Goal: Information Seeking & Learning: Learn about a topic

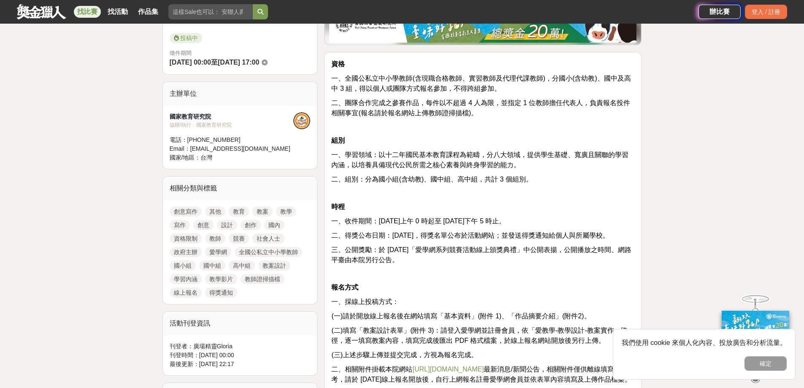
scroll to position [338, 0]
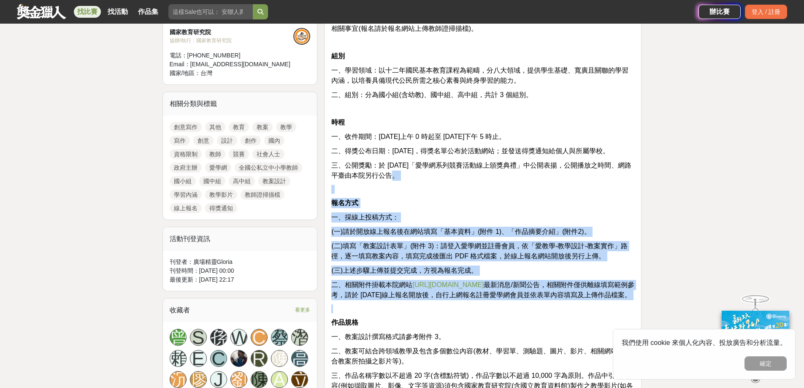
drag, startPoint x: 452, startPoint y: 177, endPoint x: 508, endPoint y: 319, distance: 152.9
click at [508, 319] on div "資格 一、全國公私立中小學教師(含現職合格教師、實習教師及代理代課教師)，分國小(含幼教)、國中及高中 3 組，得以個人或團隊方式報名參加，不得跨組參加。 二…" at bounding box center [482, 378] width 303 height 807
click at [508, 313] on p at bounding box center [482, 308] width 303 height 9
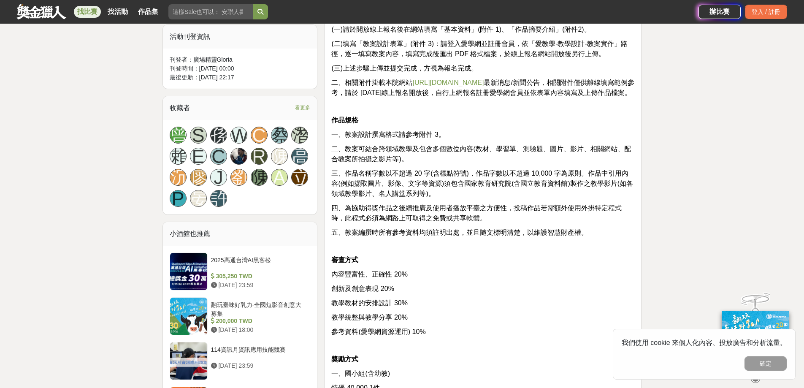
scroll to position [548, 0]
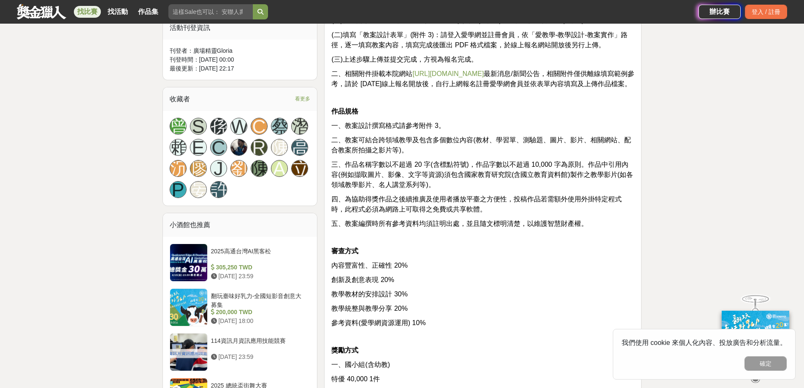
drag, startPoint x: 413, startPoint y: 100, endPoint x: 491, endPoint y: 343, distance: 256.0
click at [491, 343] on div "資格 一、全國公私立中小學教師(含現職合格教師、實習教師及代理代課教師)，分國小(含幼教)、國中及高中 3 組，得以個人或團隊方式報名參加，不得跨組參加。 二…" at bounding box center [482, 167] width 303 height 807
click at [491, 341] on p at bounding box center [482, 336] width 303 height 9
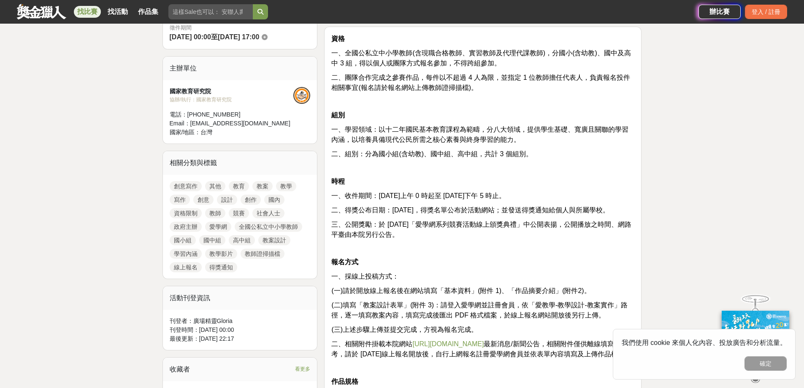
scroll to position [169, 0]
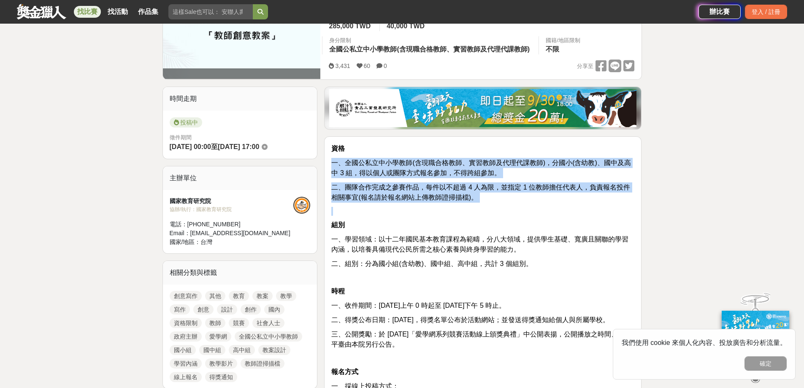
drag, startPoint x: 332, startPoint y: 162, endPoint x: 563, endPoint y: 203, distance: 233.9
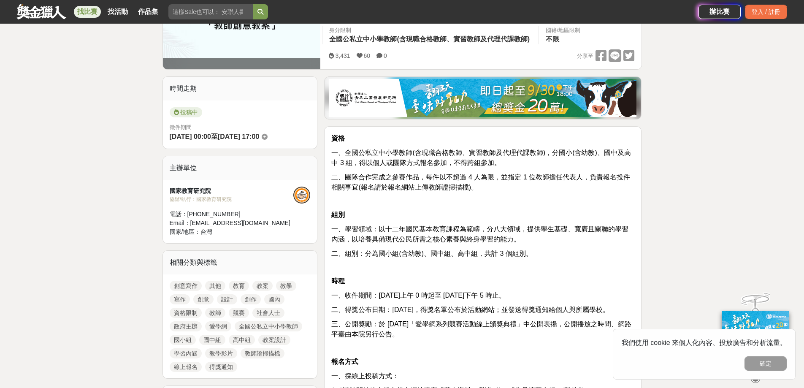
scroll to position [253, 0]
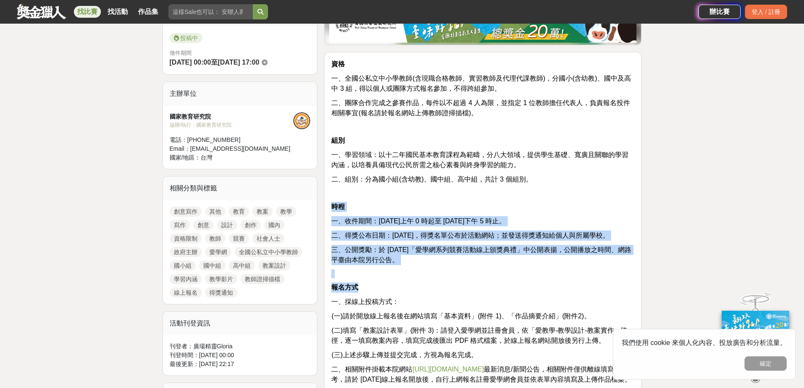
drag, startPoint x: 443, startPoint y: 196, endPoint x: 472, endPoint y: 279, distance: 88.1
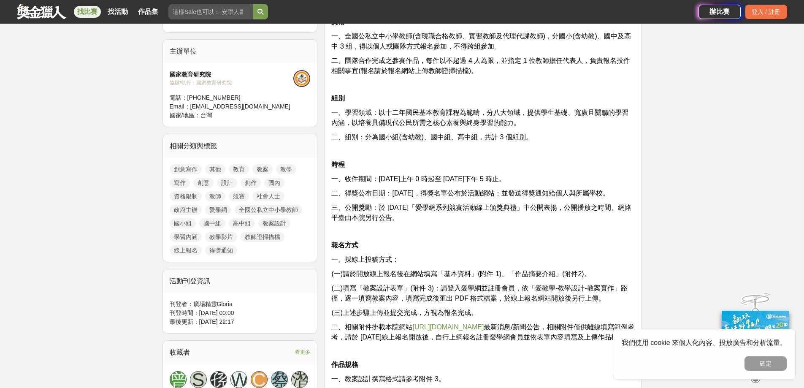
scroll to position [338, 0]
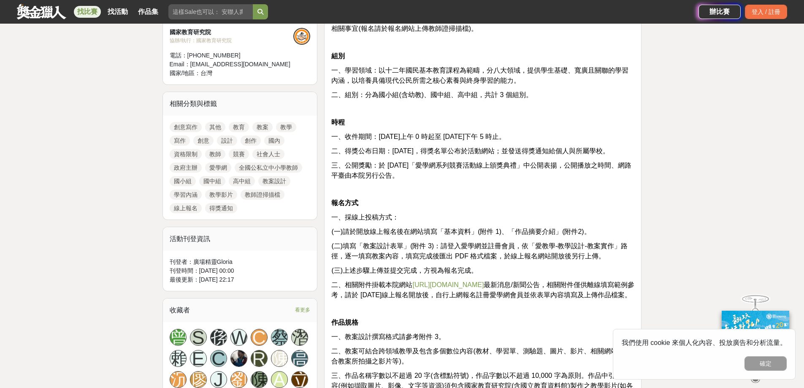
click at [440, 286] on link "[URL][DOMAIN_NAME]" at bounding box center [447, 284] width 71 height 7
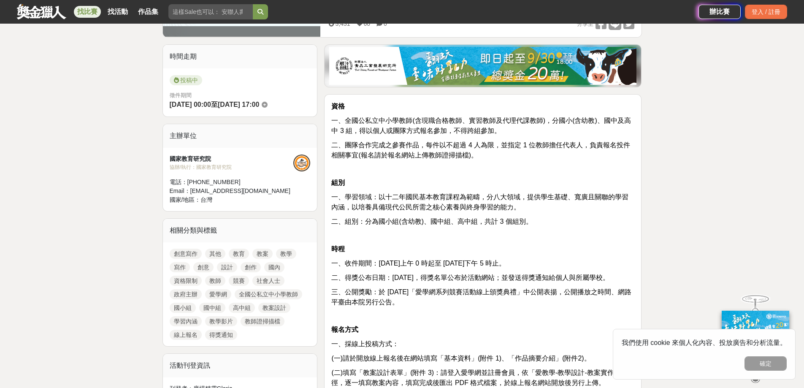
scroll to position [0, 0]
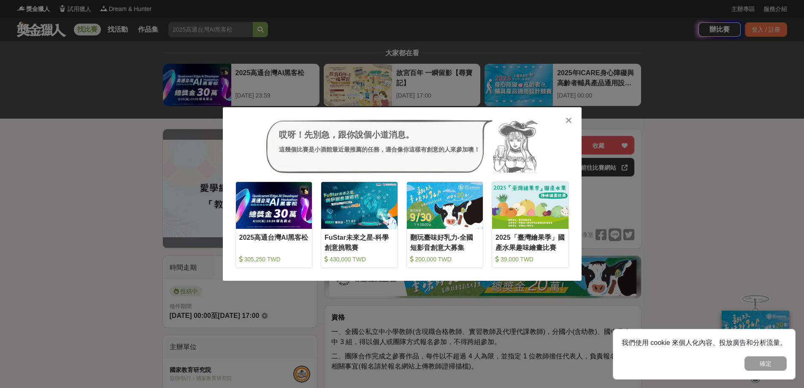
click at [87, 218] on div "哎呀！先別急，跟你說個小道消息。 這幾個比賽是小酒館最近最推薦的任務，適合像你這樣有創意的人來參加噢！ 收藏 2025高通台灣AI黑客松 305,250 TW…" at bounding box center [402, 194] width 804 height 388
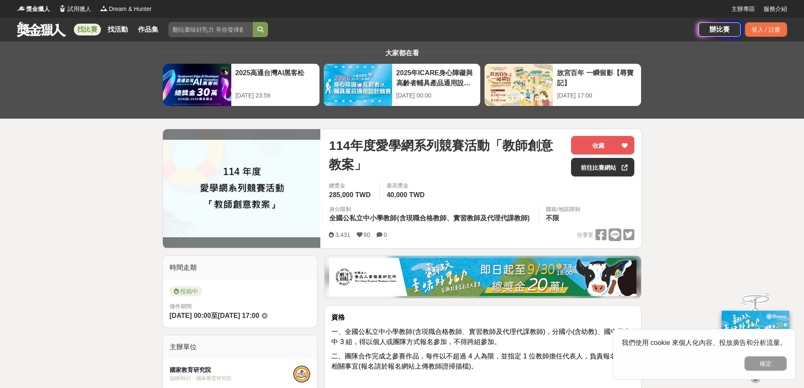
click at [195, 27] on input "search" at bounding box center [210, 29] width 84 height 15
type input "教案"
click at [253, 22] on button "submit" at bounding box center [260, 29] width 15 height 15
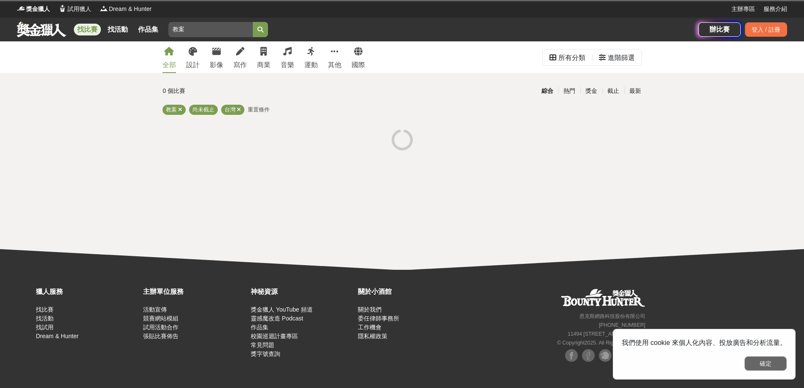
click at [770, 367] on button "確定" at bounding box center [765, 363] width 42 height 14
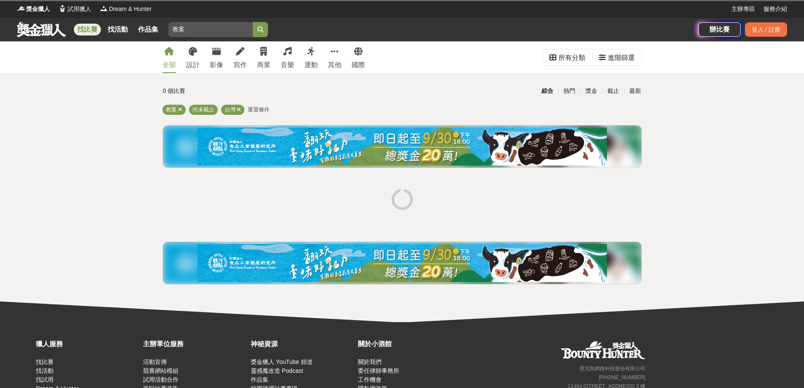
click at [191, 27] on input "教案" at bounding box center [210, 29] width 84 height 15
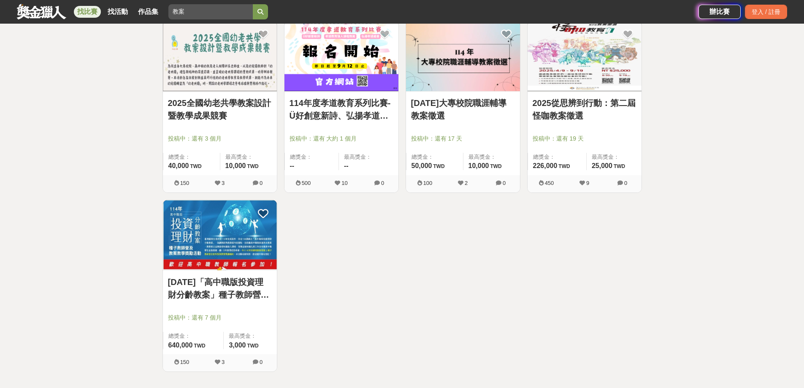
scroll to position [717, 0]
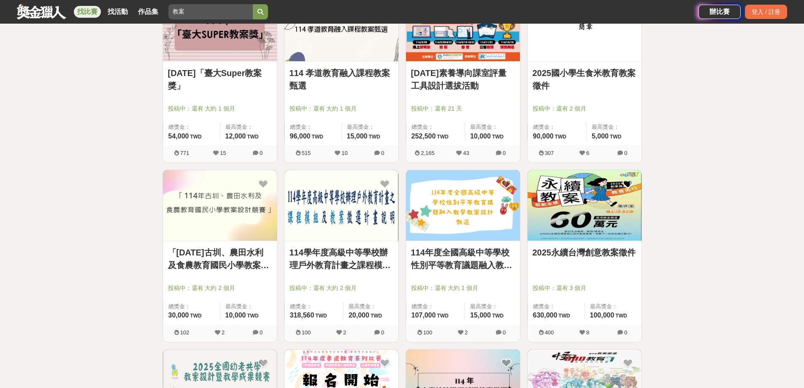
scroll to position [253, 0]
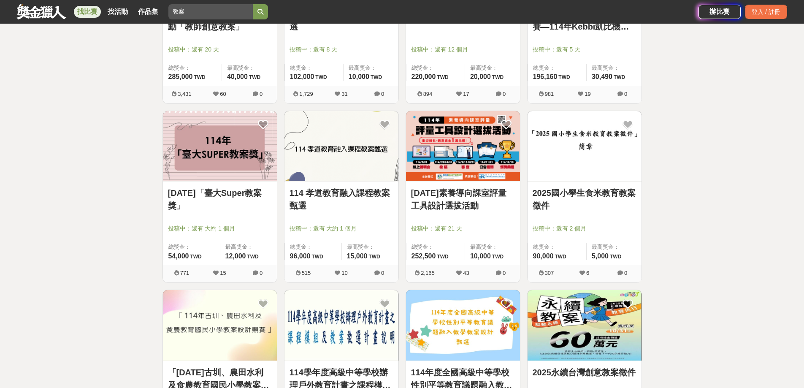
click at [217, 195] on link "[DATE]「臺大Super教案獎」" at bounding box center [220, 198] width 104 height 25
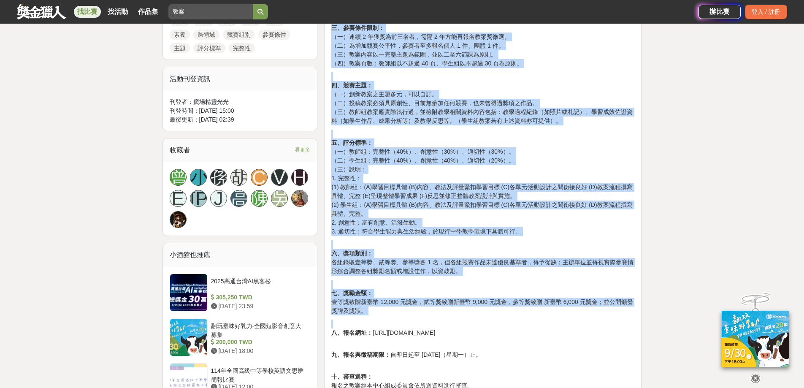
scroll to position [464, 0]
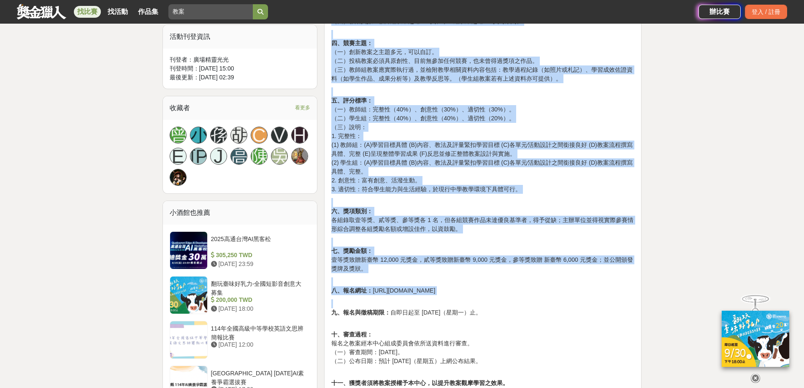
drag, startPoint x: 330, startPoint y: 126, endPoint x: 571, endPoint y: 297, distance: 296.3
click at [571, 297] on div "[DATE]國立臺灣大學師資培育中心 「臺大 Super 教案獎」優質創新教案競賽說明 臺大 Super 教案獎徵稿比賽開始囉！ 歡迎各師資培育之大學修習中等…" at bounding box center [482, 162] width 317 height 685
click at [571, 297] on div "[DATE]國立臺灣大學師資培育中心 「臺大 Super 教案獎」優質創新教案競賽說明 臺大 Super 教案獎徵稿比賽開始囉！ 歡迎各師資培育之大學修習中等…" at bounding box center [482, 160] width 303 height 666
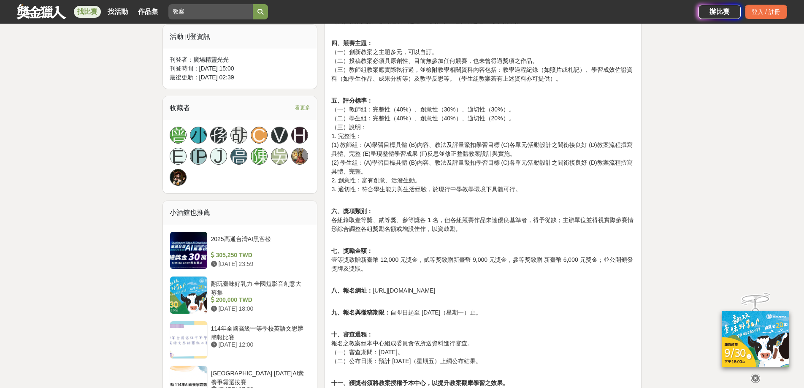
click at [437, 288] on p "八、報名網址： [URL][DOMAIN_NAME]" at bounding box center [482, 286] width 303 height 18
drag, startPoint x: 374, startPoint y: 289, endPoint x: 497, endPoint y: 290, distance: 123.2
click at [497, 290] on p "八、報名網址： [URL][DOMAIN_NAME]" at bounding box center [482, 286] width 303 height 18
copy p "[URL][DOMAIN_NAME]"
click at [459, 308] on p "九、報名與徵稿期限： 自即日起至 [DATE]（星期一）止。" at bounding box center [482, 308] width 303 height 18
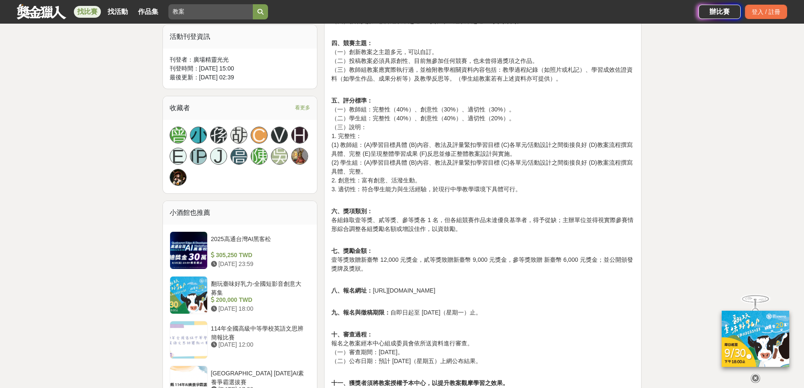
click at [475, 331] on p "十、審查過程： 報名之教案經本中心組成委員會依所送資料進行審查。 （一）審查期間：[DATE]。 （二）公布日期：預計 [DATE]（星期五）上網公布結果。" at bounding box center [482, 343] width 303 height 44
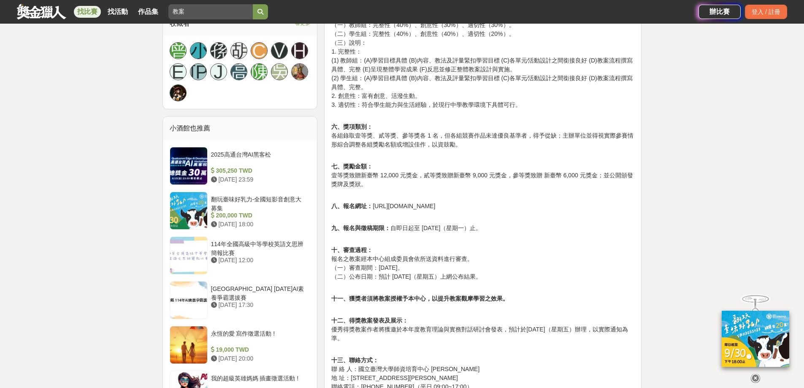
scroll to position [591, 0]
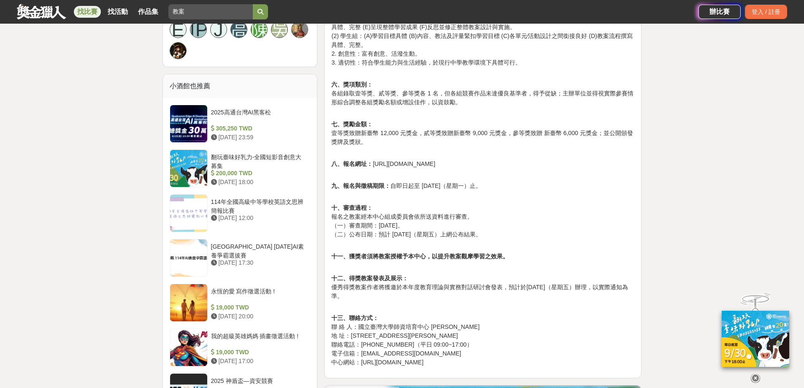
drag, startPoint x: 494, startPoint y: 288, endPoint x: 497, endPoint y: 309, distance: 21.4
click at [497, 309] on p "十三、聯絡方式： 聯 絡 人：國立臺灣大學師資培育中心 蕭小姐 地 址：[STREET_ADDRESS][PERSON_NAME] 聯絡電話：[PHONE_N…" at bounding box center [482, 336] width 303 height 62
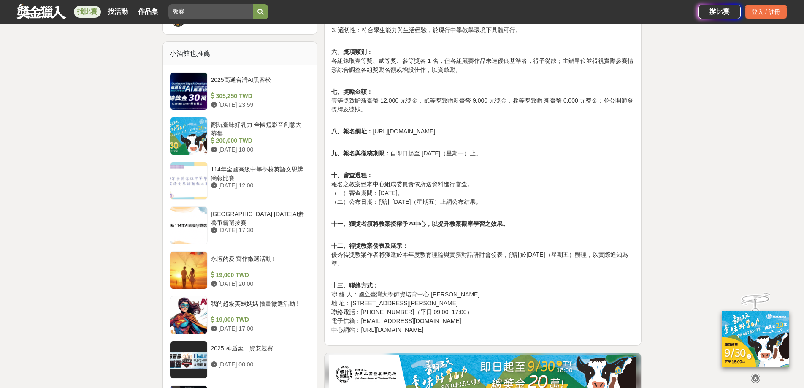
scroll to position [675, 0]
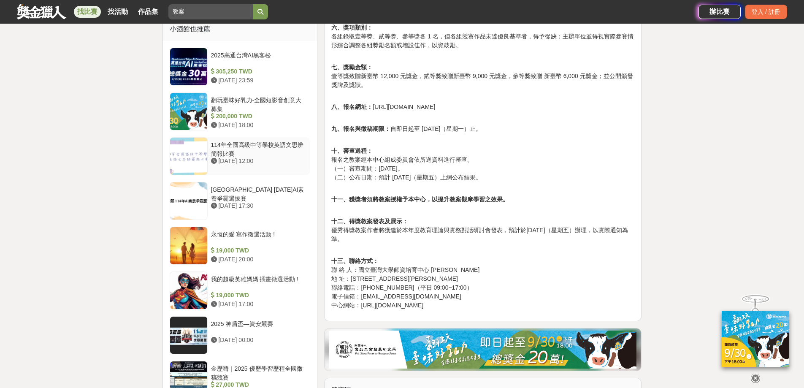
scroll to position [633, 0]
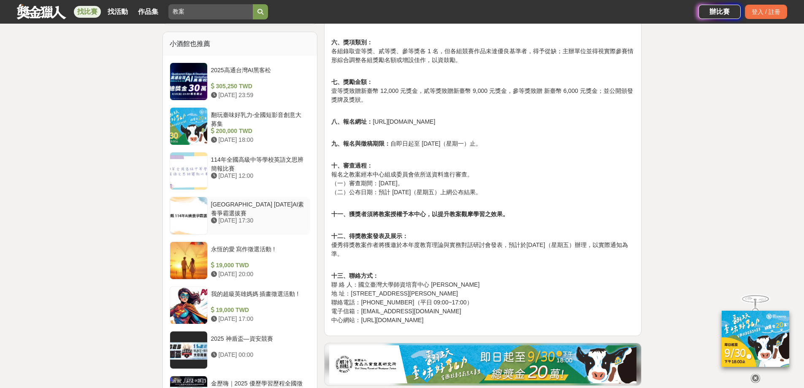
click at [265, 204] on div "[GEOGRAPHIC_DATA] [DATE]AI素養爭霸選拔賽" at bounding box center [259, 208] width 96 height 16
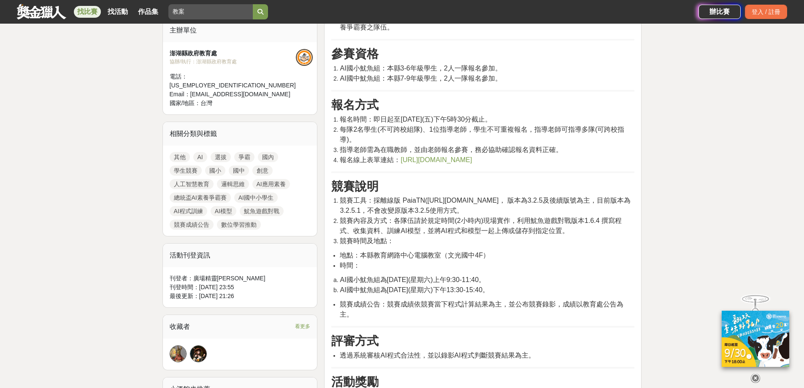
scroll to position [210, 0]
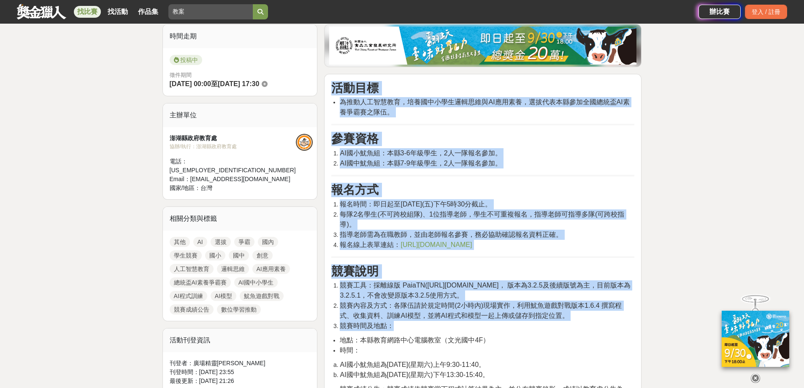
drag, startPoint x: 348, startPoint y: 92, endPoint x: 575, endPoint y: 321, distance: 322.2
click at [575, 321] on div "活動目標 為推動人工智慧教育，培養國中小學生邏輯思維與AI應用素養，選拔代表本縣參加全國總統盃AI素養爭霸賽之隊伍。 參賽資格 AI國小魷魚組：本縣3-6年級…" at bounding box center [482, 358] width 303 height 554
click at [575, 321] on li "競賽時間及地點：" at bounding box center [487, 326] width 294 height 10
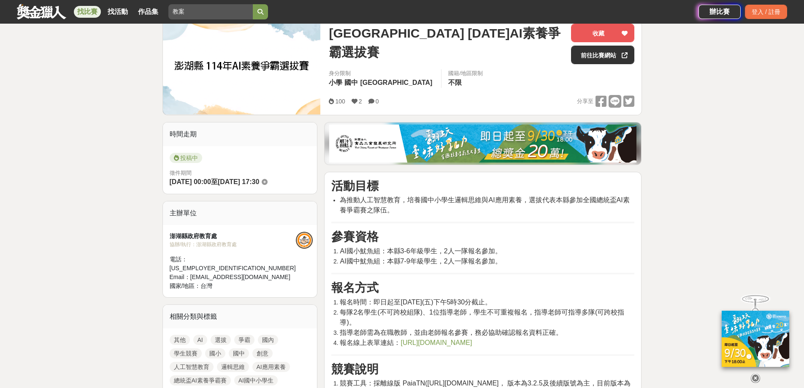
scroll to position [0, 0]
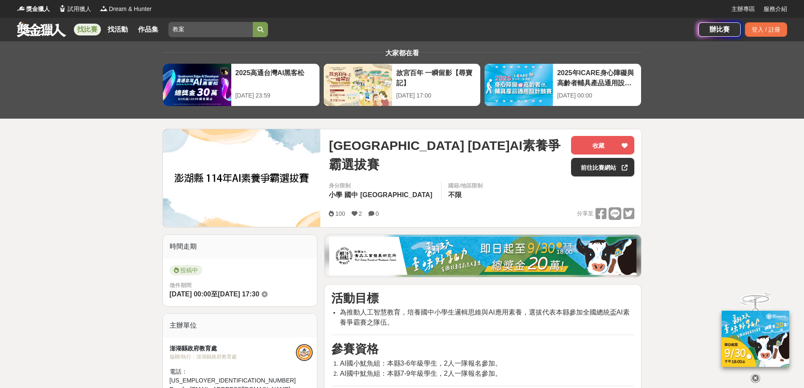
click at [86, 32] on link "找比賽" at bounding box center [87, 30] width 27 height 12
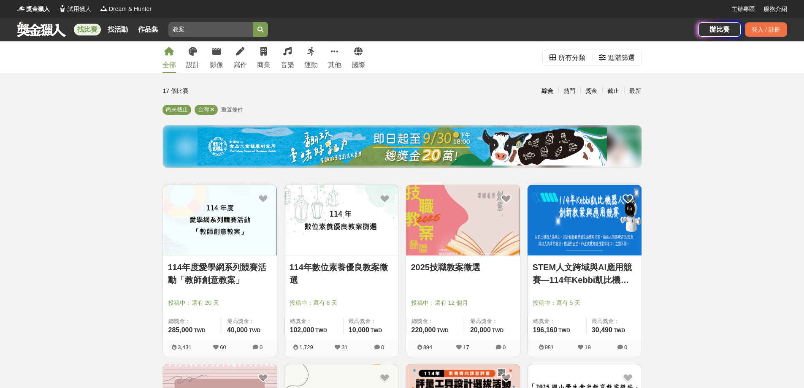
click at [365, 269] on link "114年數位素養優良教案徵選" at bounding box center [341, 273] width 104 height 25
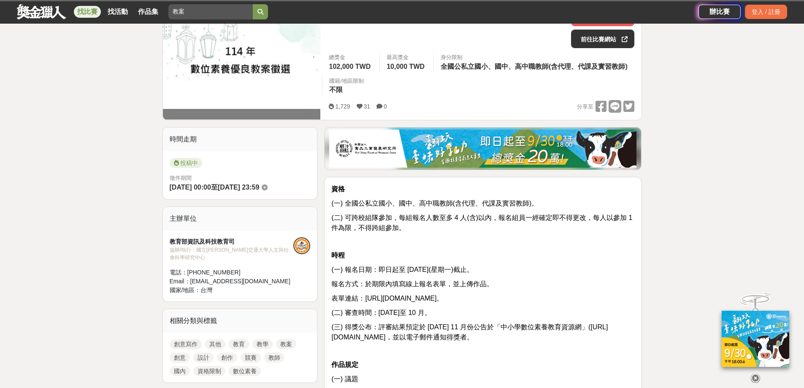
scroll to position [211, 0]
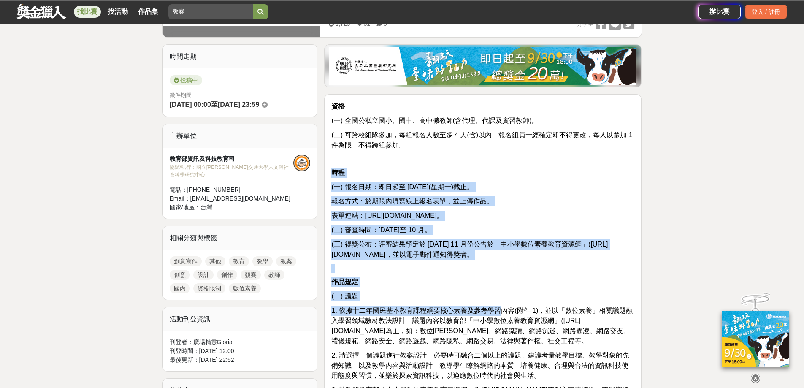
drag, startPoint x: 462, startPoint y: 153, endPoint x: 502, endPoint y: 312, distance: 163.8
click at [502, 312] on span "1. 依據十二年國民基本教育課程綱要核心素養及參考學習內容(附件 1)，並以「數位素養」相關議題融入學習領域教材教法設計，議題內容以教育部「中小學數位素養教育…" at bounding box center [481, 326] width 301 height 38
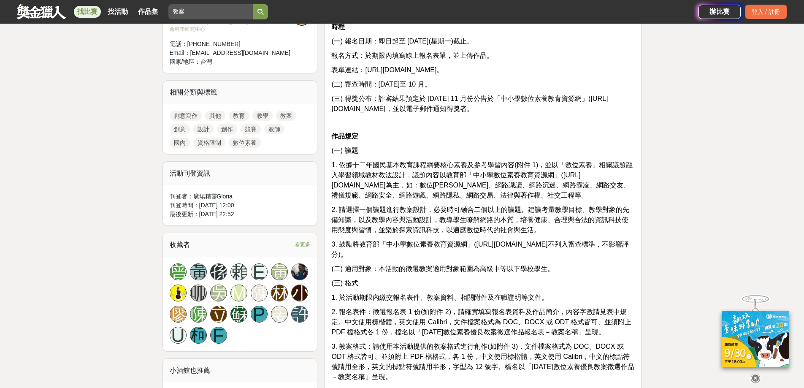
scroll to position [380, 0]
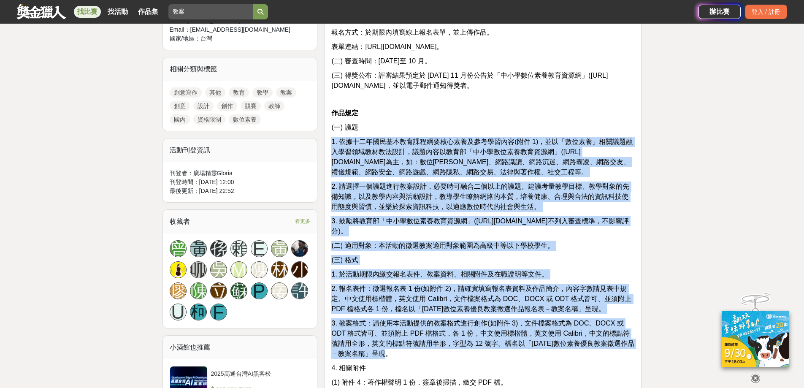
drag, startPoint x: 472, startPoint y: 118, endPoint x: 509, endPoint y: 357, distance: 241.2
click at [509, 357] on div "資格 (一) 全國公私立國小、國中、高中職教師(含代理、代課及實習教師)。 (二) 可跨校組隊參加，每組報名人數至多 4 人(含)以內，報名組員一經確定即不得…" at bounding box center [482, 285] width 303 height 706
click at [509, 357] on p "3. 教案格式：請使用本活動提供的教案格式進行創作(如附件 3)，文件檔案格式為 DOC、DOCX 或 ODT 格式皆可、並須附上 PDF 檔格式，各 1 份…" at bounding box center [482, 338] width 303 height 41
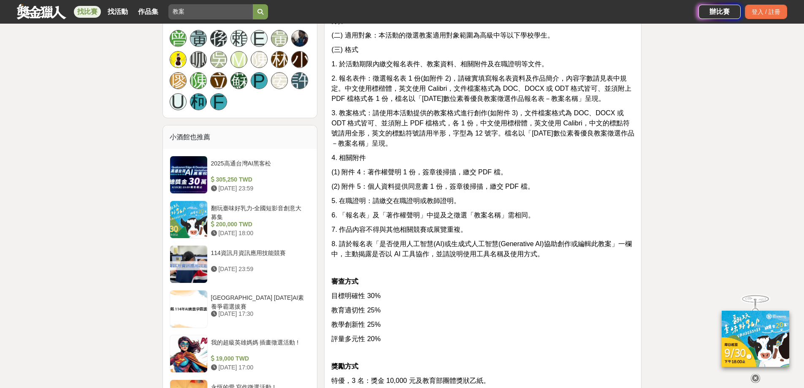
scroll to position [591, 0]
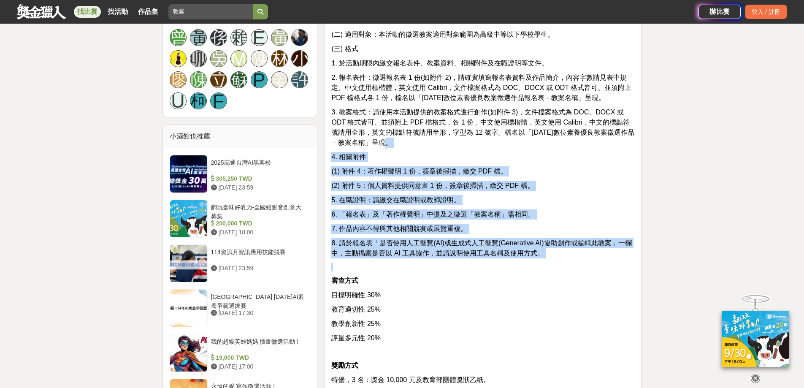
drag, startPoint x: 471, startPoint y: 140, endPoint x: 567, endPoint y: 266, distance: 158.6
click at [567, 266] on div "資格 (一) 全國公私立國小、國中、高中職教師(含代理、代課及實習教師)。 (二) 可跨校組隊參加，每組報名人數至多 4 人(含)以內，報名組員一經確定即不得…" at bounding box center [482, 75] width 303 height 706
click at [567, 266] on p at bounding box center [482, 266] width 303 height 9
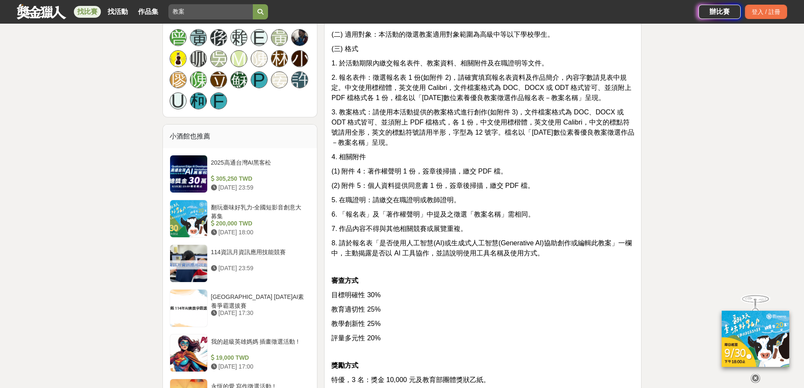
scroll to position [717, 0]
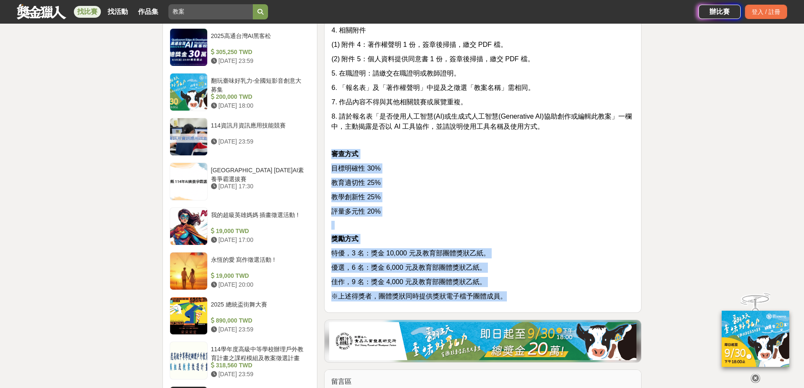
drag, startPoint x: 523, startPoint y: 295, endPoint x: 486, endPoint y: 135, distance: 163.6
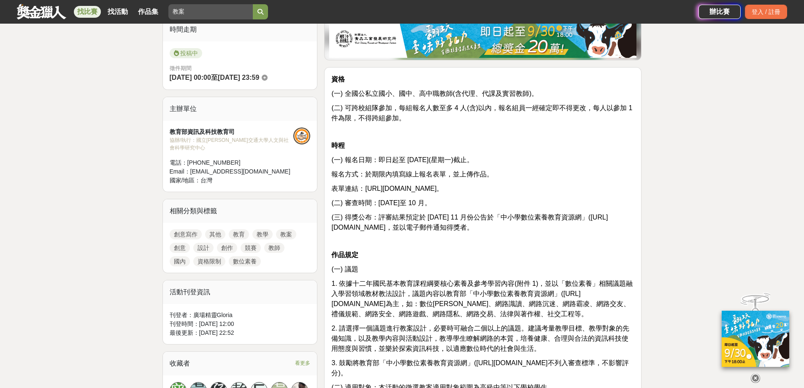
scroll to position [253, 0]
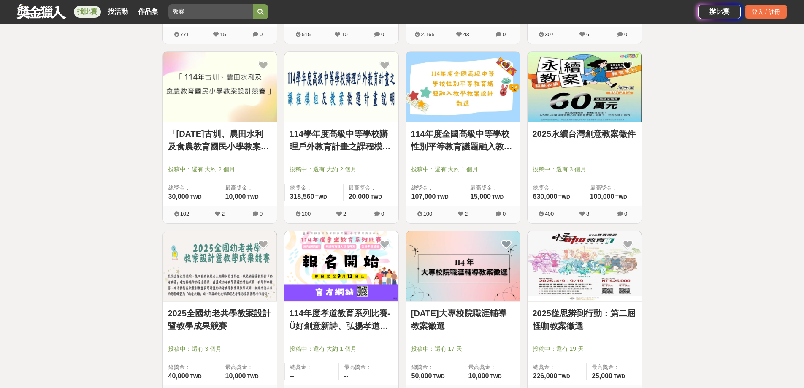
scroll to position [548, 0]
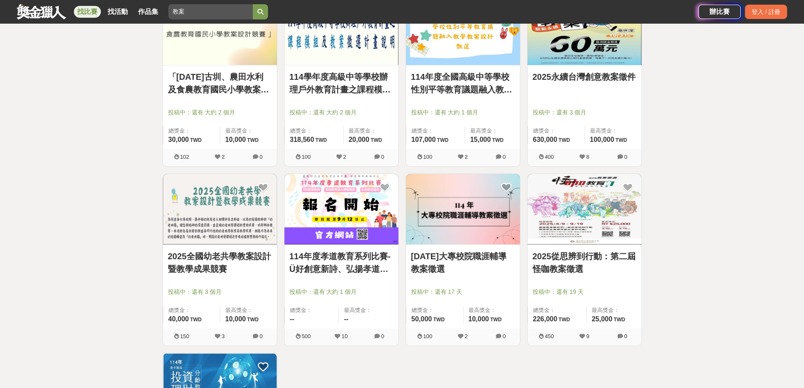
click at [572, 256] on link "2025從思辨到行動：第二屆怪咖教案徵選" at bounding box center [584, 262] width 104 height 25
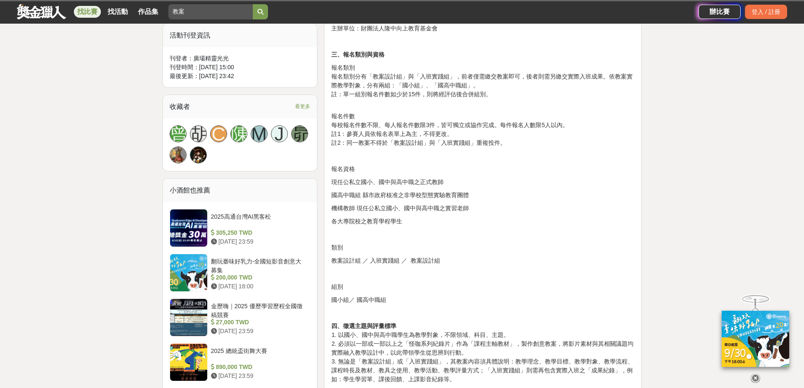
scroll to position [464, 0]
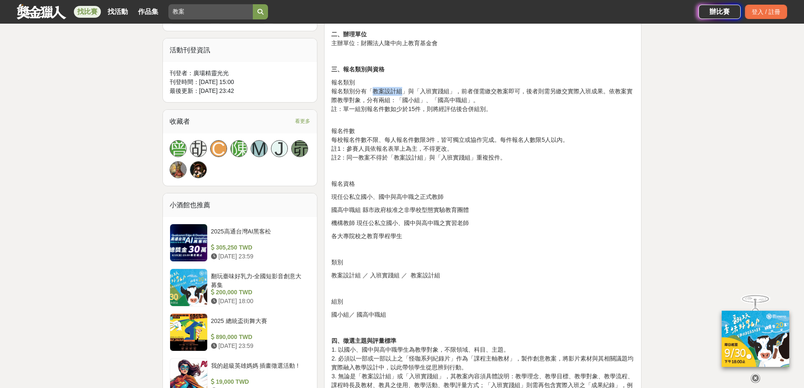
drag, startPoint x: 374, startPoint y: 88, endPoint x: 401, endPoint y: 88, distance: 27.4
click at [401, 88] on p "報名類別 報名類別分有「教案設計組」與「入班實踐組」，前者僅需繳交教案即可，後者則需另繳交實際入班成果。依教案實際教學對象，分有兩組：「國小組」、「國高中職組…" at bounding box center [482, 95] width 303 height 35
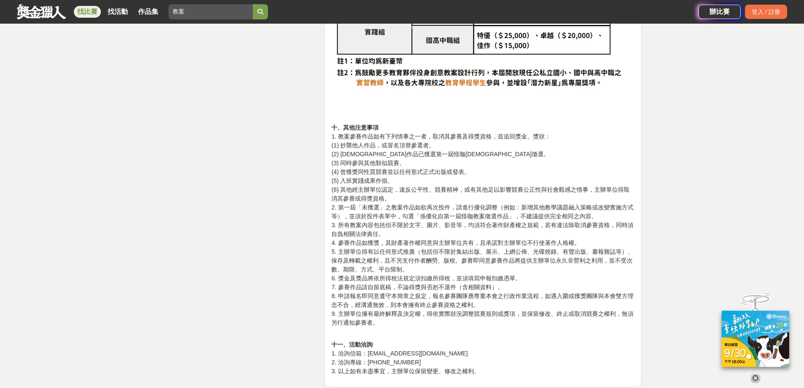
scroll to position [2067, 0]
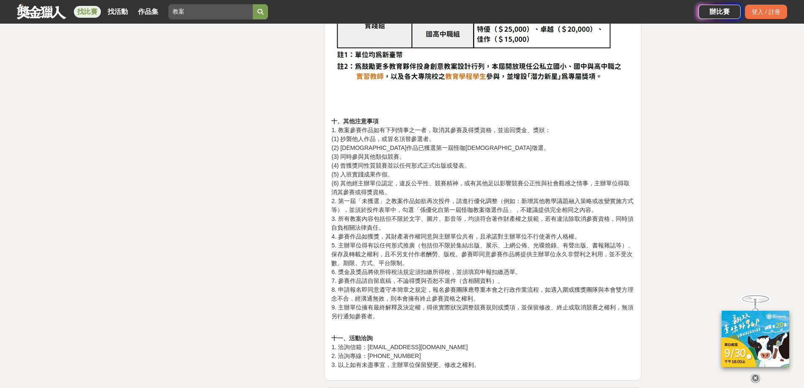
drag, startPoint x: 535, startPoint y: 312, endPoint x: 486, endPoint y: 312, distance: 49.4
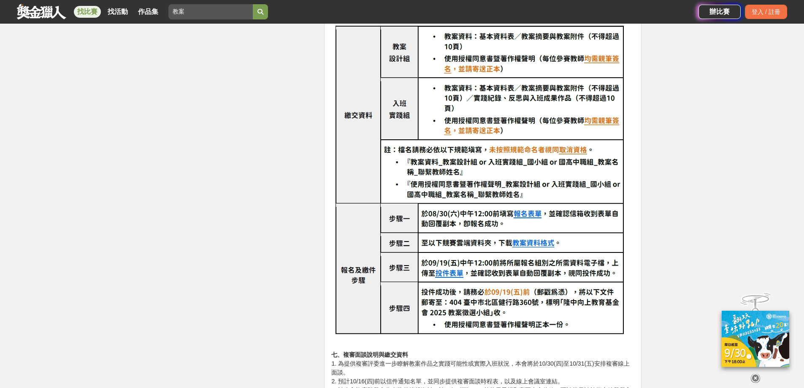
scroll to position [1181, 0]
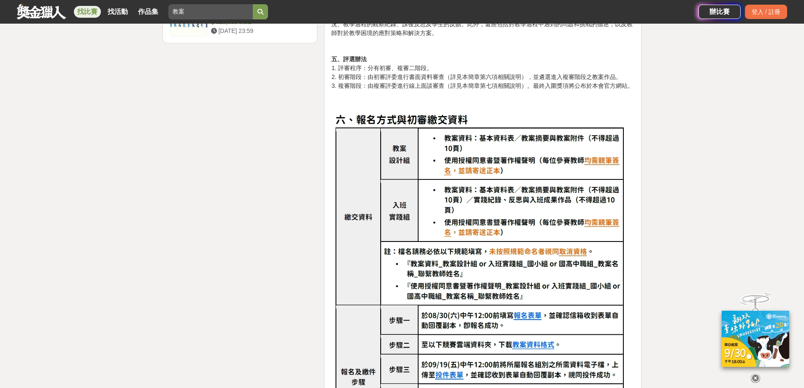
click at [526, 304] on img at bounding box center [482, 277] width 303 height 338
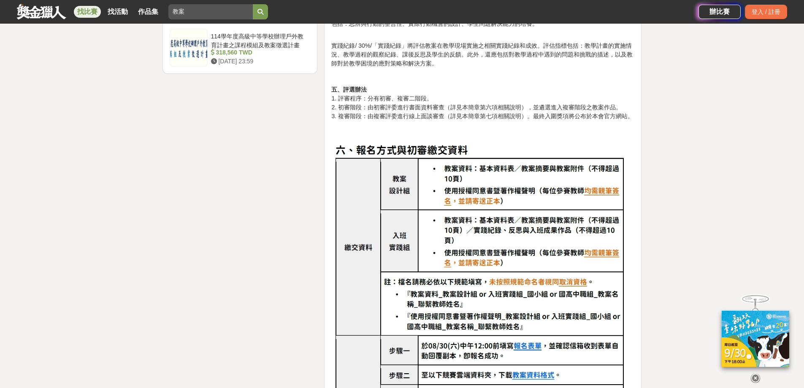
scroll to position [1224, 0]
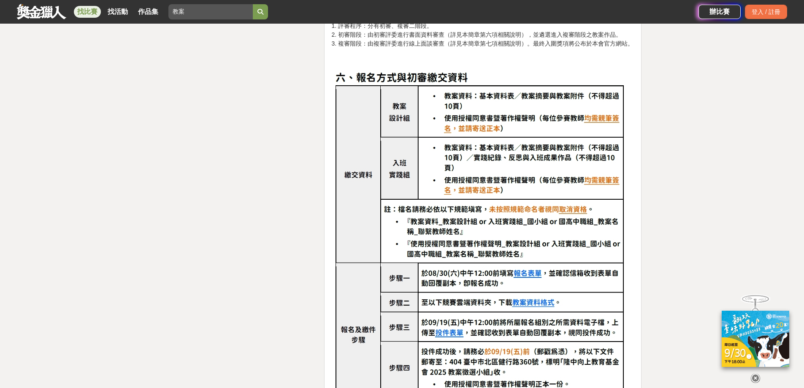
click at [527, 262] on img at bounding box center [482, 235] width 303 height 338
click at [527, 300] on img at bounding box center [482, 235] width 303 height 338
click at [524, 292] on img at bounding box center [482, 235] width 303 height 338
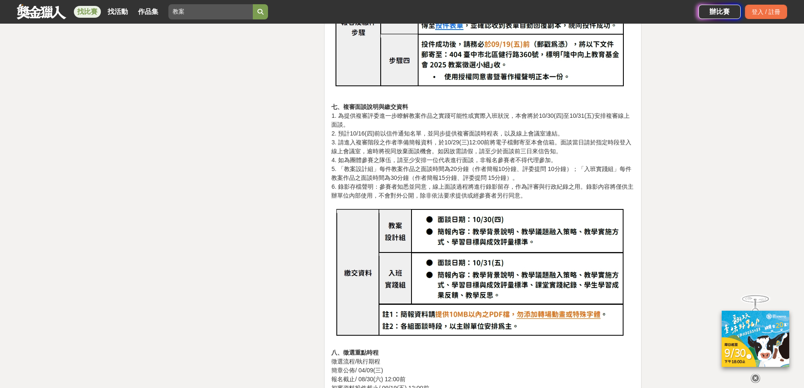
scroll to position [1603, 0]
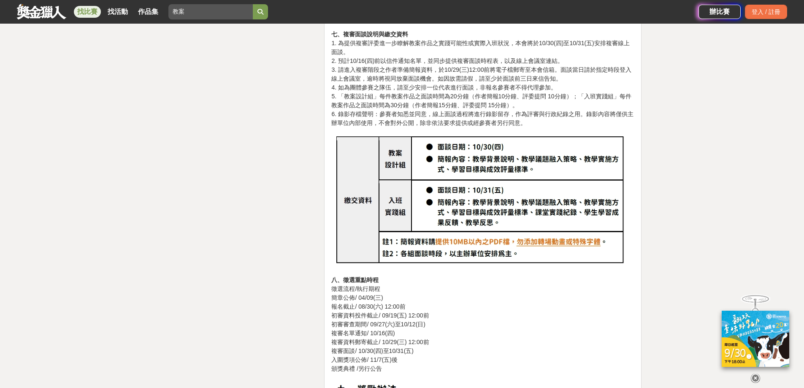
click at [537, 231] on img at bounding box center [482, 201] width 303 height 138
click at [496, 238] on img at bounding box center [482, 201] width 303 height 138
drag, startPoint x: 451, startPoint y: 247, endPoint x: 433, endPoint y: 241, distance: 19.1
click at [452, 247] on img at bounding box center [482, 201] width 303 height 138
click at [445, 252] on img at bounding box center [482, 201] width 303 height 138
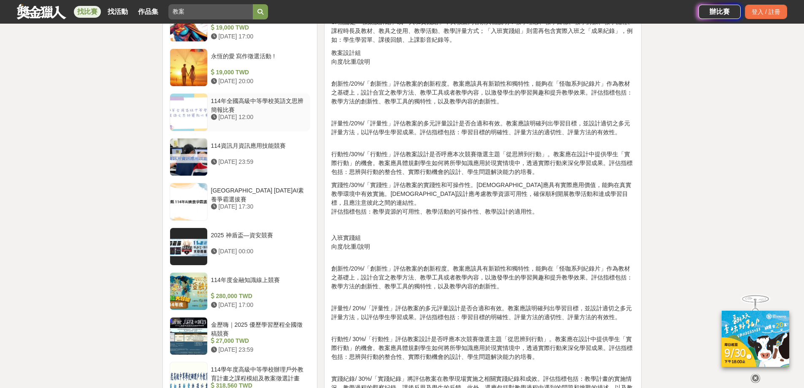
scroll to position [670, 0]
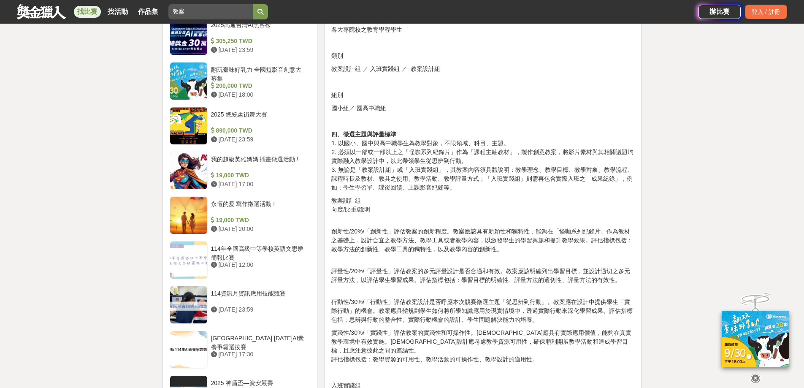
drag, startPoint x: 332, startPoint y: 132, endPoint x: 611, endPoint y: 354, distance: 357.1
click at [610, 353] on p "實踐性/30%/「實踐性」評估教案的實踐性和可操作性。[DEMOGRAPHIC_DATA]應具有實際應用價值，能夠在真實教學環境中有效實施。[DEMOGRAP…" at bounding box center [482, 345] width 303 height 35
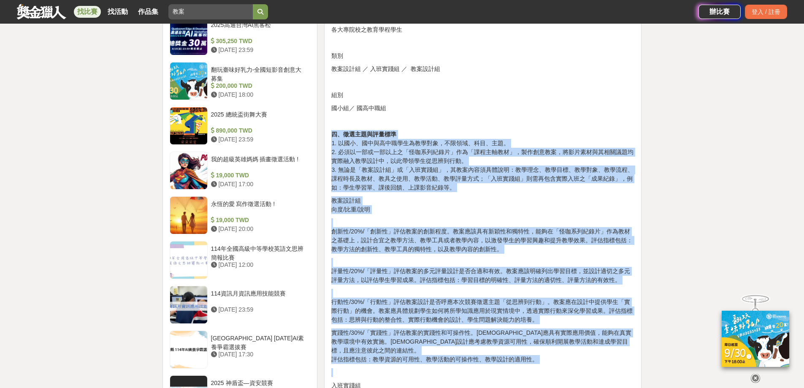
drag, startPoint x: 595, startPoint y: 355, endPoint x: 441, endPoint y: 114, distance: 286.0
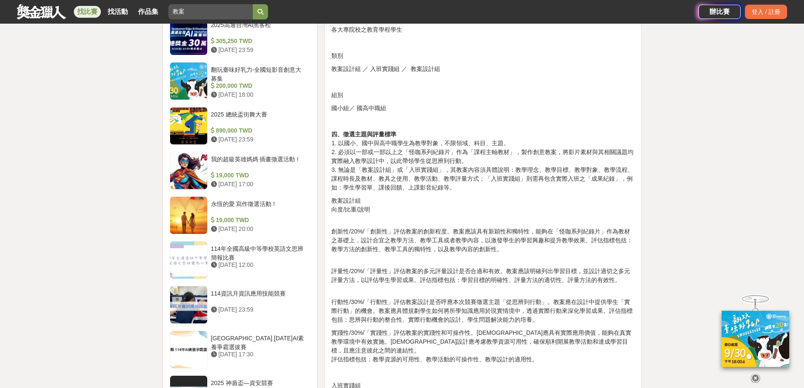
click at [440, 112] on p "國小組／ 國高中職組" at bounding box center [482, 108] width 303 height 9
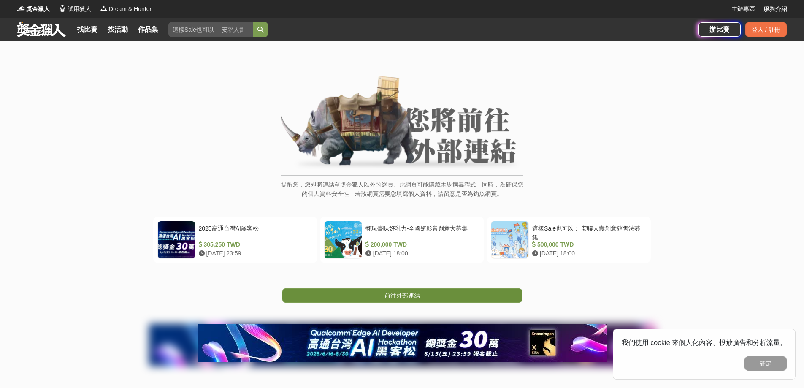
click at [381, 294] on link "前往外部連結" at bounding box center [402, 295] width 240 height 14
